Goal: Information Seeking & Learning: Learn about a topic

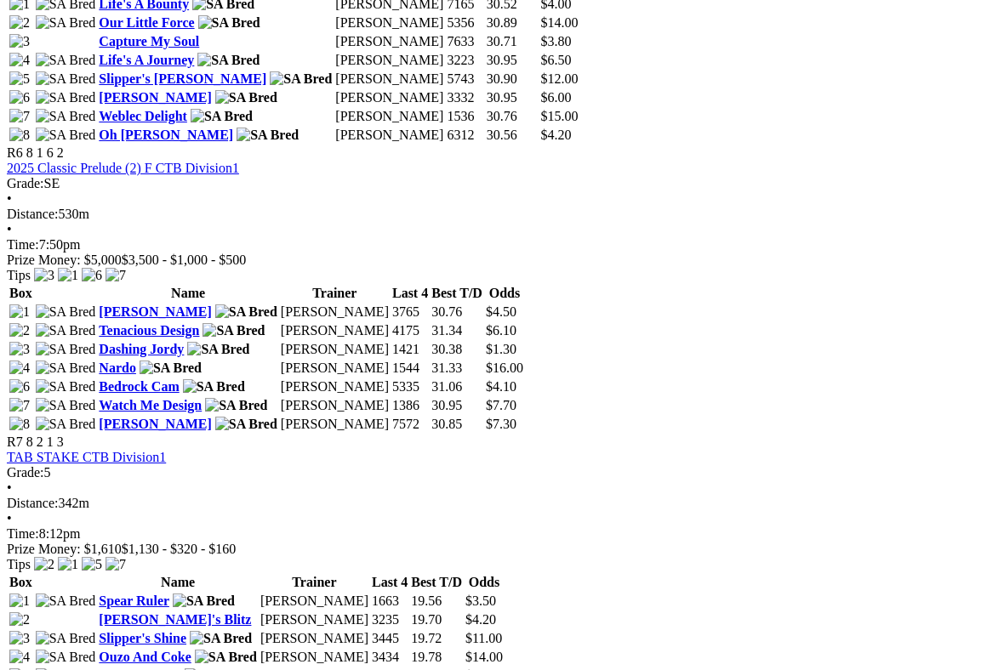
scroll to position [2202, 55]
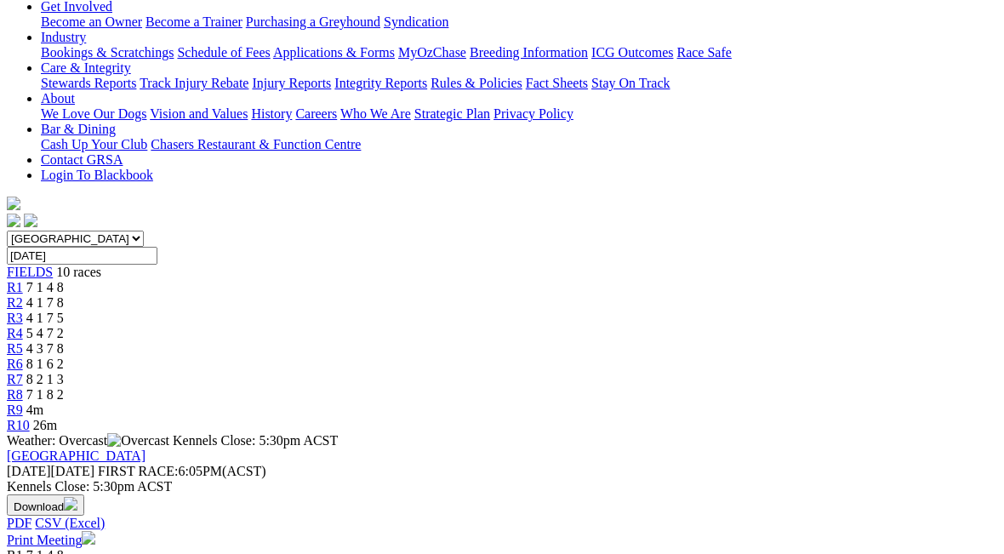
scroll to position [0, 0]
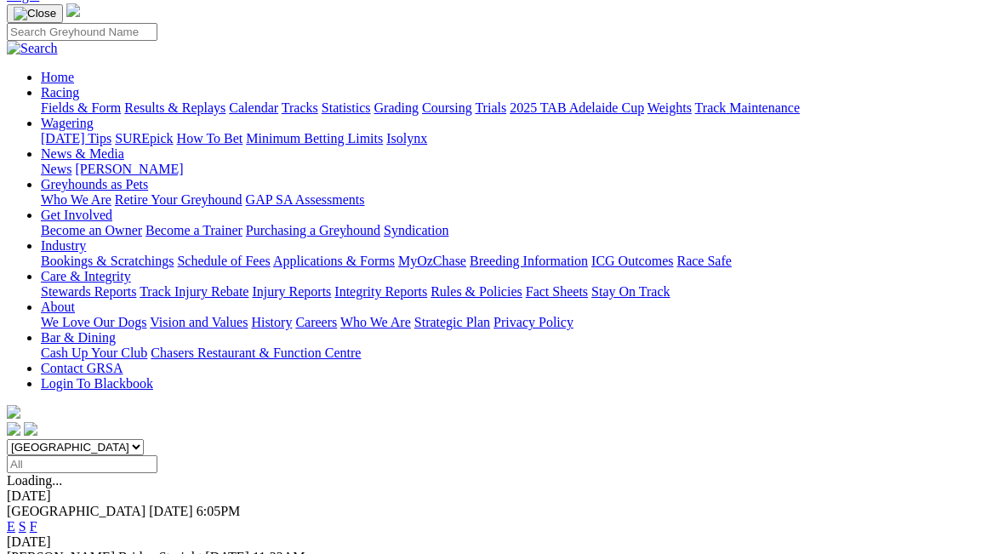
scroll to position [115, 0]
